Goal: Obtain resource: Obtain resource

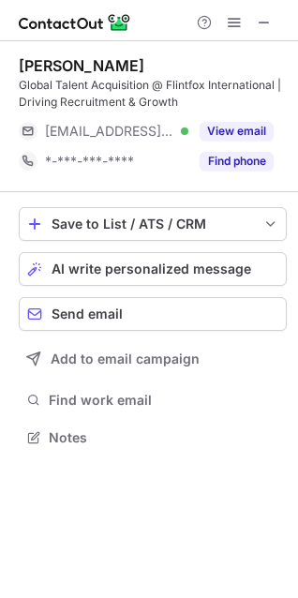
scroll to position [425, 298]
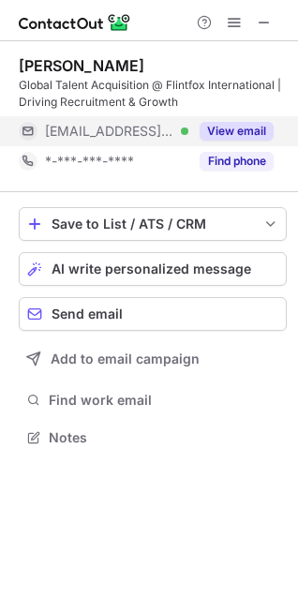
click at [236, 133] on button "View email" at bounding box center [237, 131] width 74 height 19
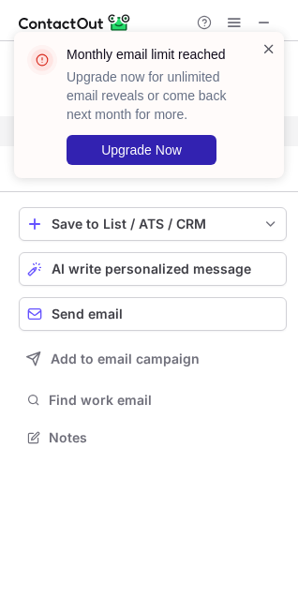
click at [276, 42] on span at bounding box center [268, 48] width 15 height 19
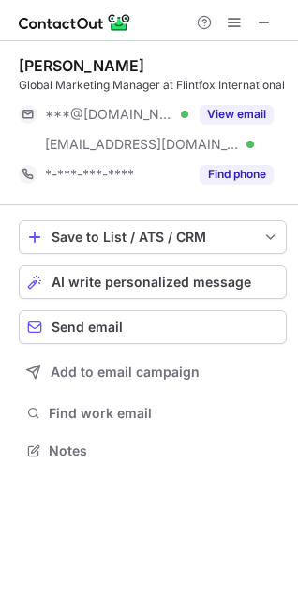
scroll to position [438, 298]
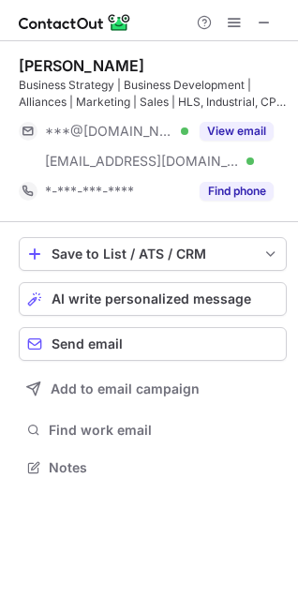
scroll to position [455, 298]
